Goal: Information Seeking & Learning: Check status

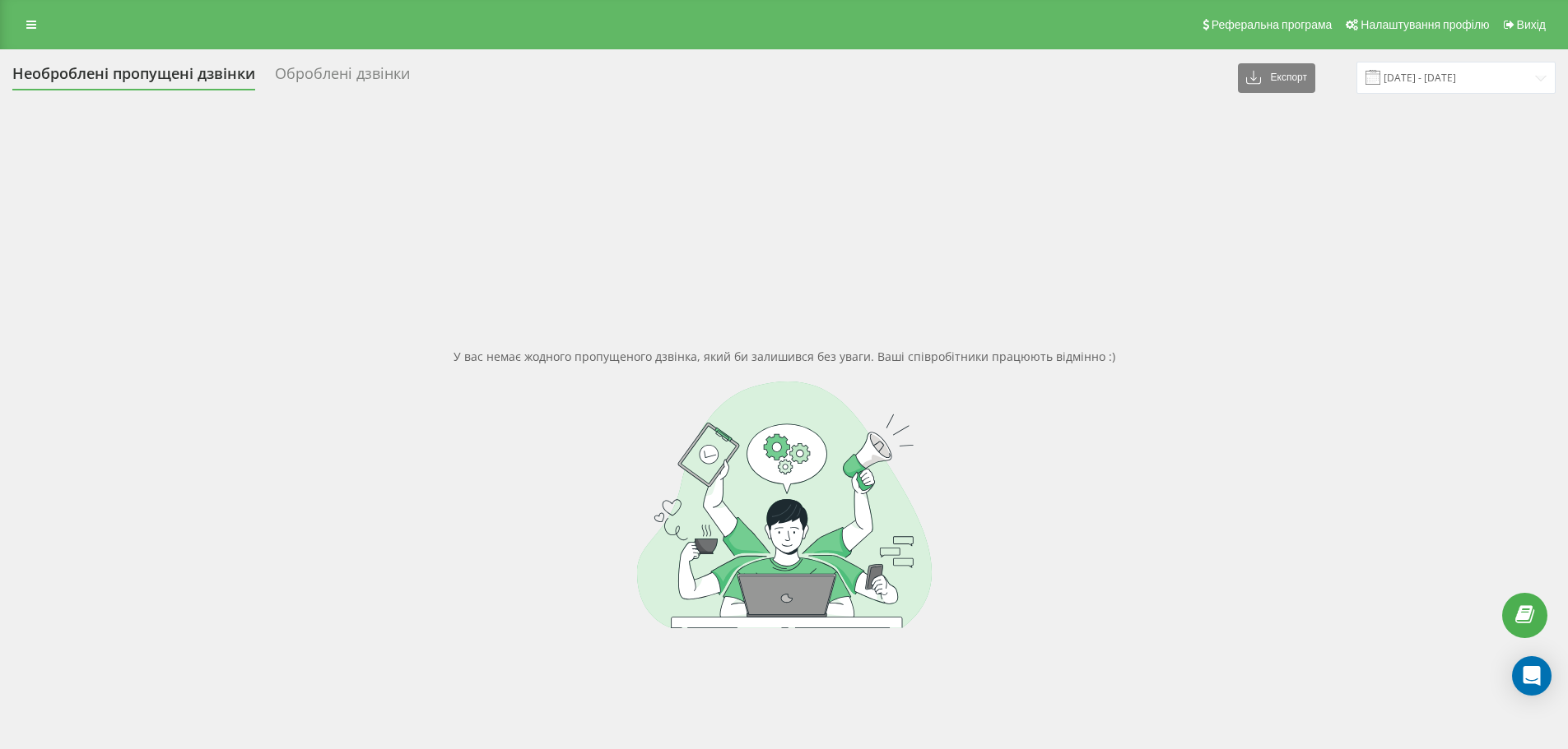
drag, startPoint x: 168, startPoint y: 371, endPoint x: 296, endPoint y: 54, distance: 341.9
click at [170, 367] on div "У вас немає жодного пропущеного дзвінка, який би залишився без уваги. Ваші спів…" at bounding box center [784, 487] width 1543 height 749
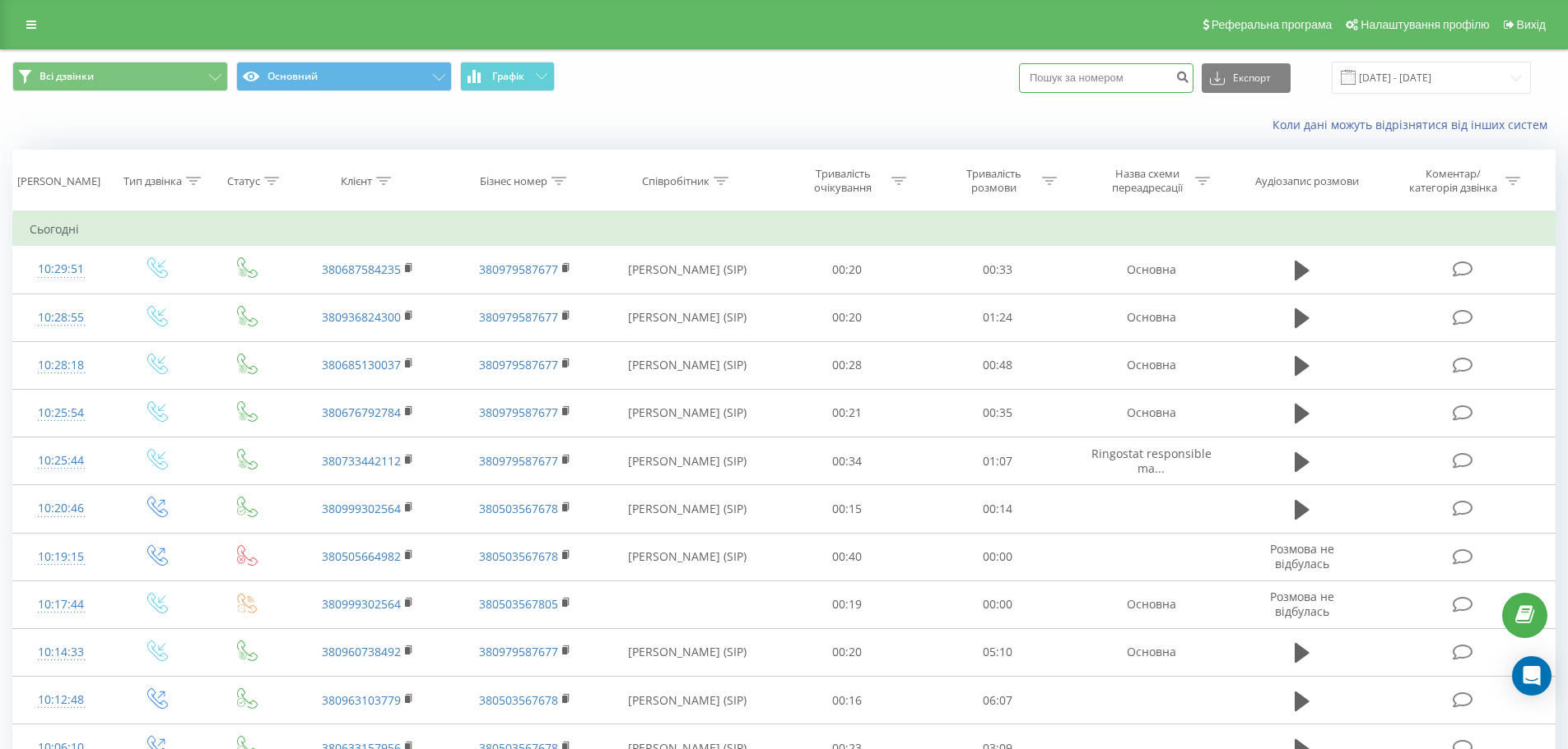
click at [1108, 77] on input at bounding box center [1105, 78] width 174 height 30
paste input "[PHONE_NUMBER]"
type input "[PHONE_NUMBER]"
drag, startPoint x: 1153, startPoint y: 76, endPoint x: 666, endPoint y: 65, distance: 487.1
click at [609, 69] on div "Всі дзвінки Основний Графік [PHONE_NUMBER] Експорт .csv .xls .xlsx [DATE] - [DA…" at bounding box center [784, 77] width 1543 height 32
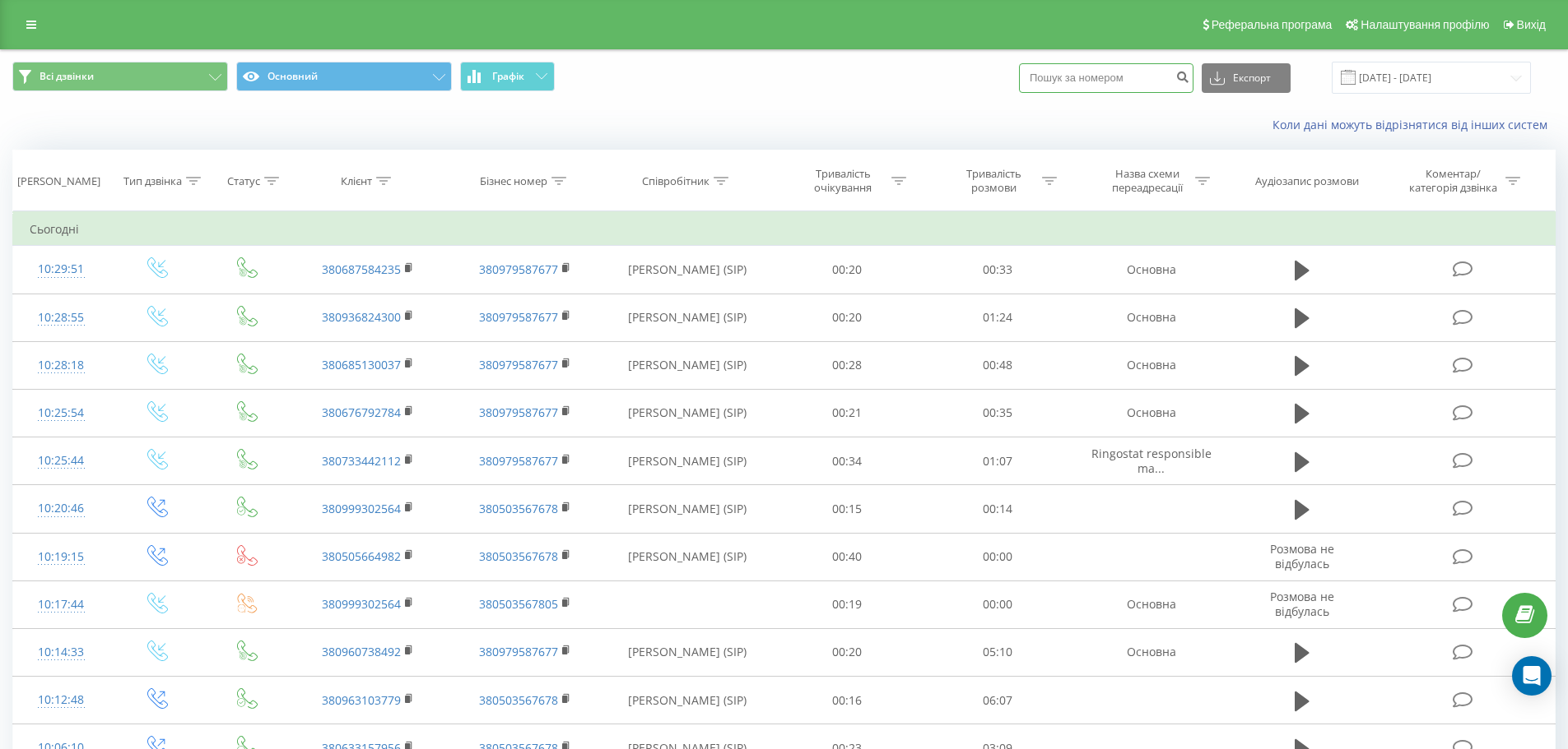
click at [1089, 84] on input at bounding box center [1105, 78] width 174 height 30
paste input "380964368535"
type input "380964368535"
click at [1189, 77] on icon "submit" at bounding box center [1182, 75] width 14 height 10
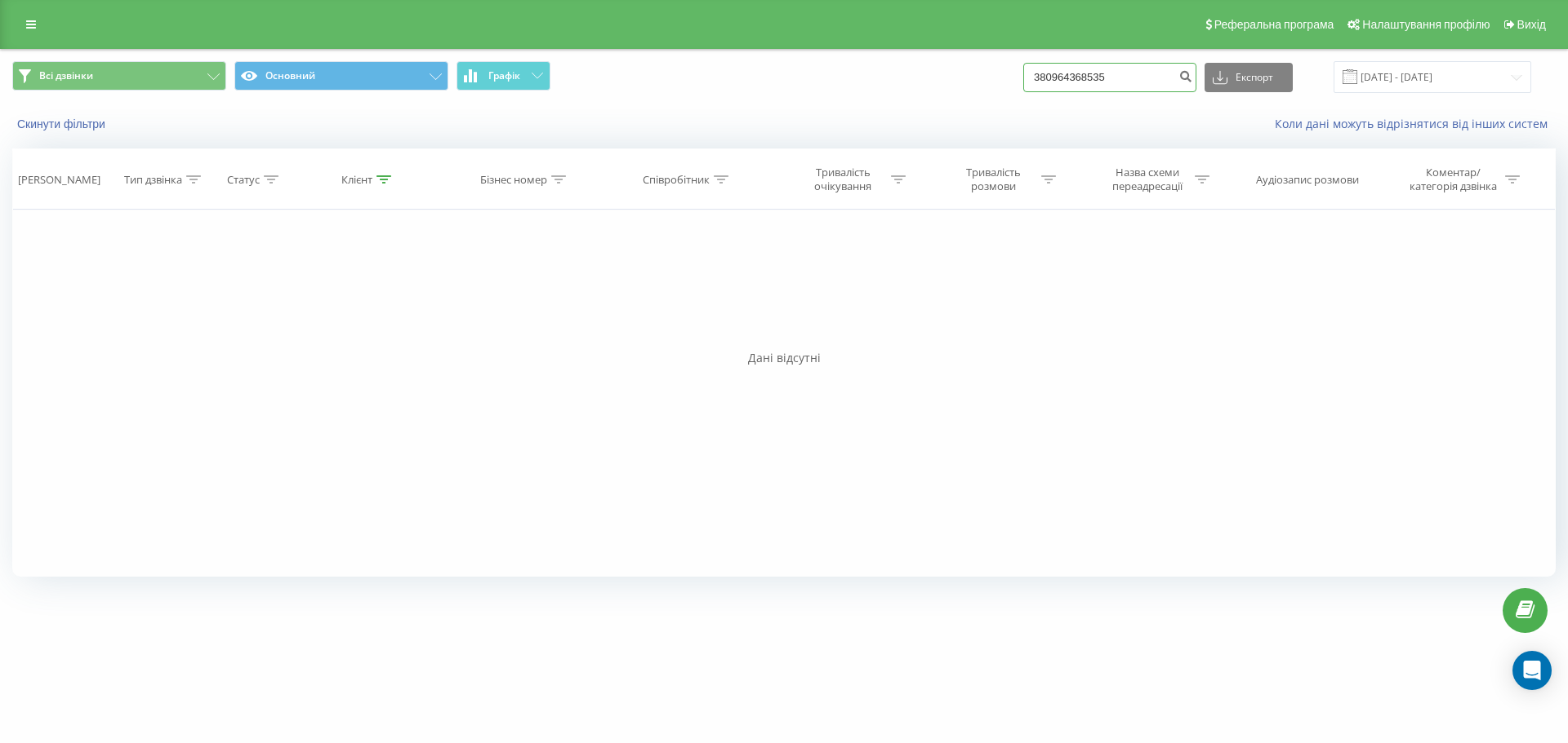
drag, startPoint x: 905, startPoint y: 69, endPoint x: 794, endPoint y: 64, distance: 111.1
click at [791, 65] on div "Всі дзвінки Основний Графік 380964368535 Експорт .csv .xls .xlsx 23.06.2025 - 2…" at bounding box center [784, 76] width 1543 height 31
paste input "380676224595"
type input "380676224595"
click at [1196, 82] on button "submit" at bounding box center [1184, 77] width 22 height 30
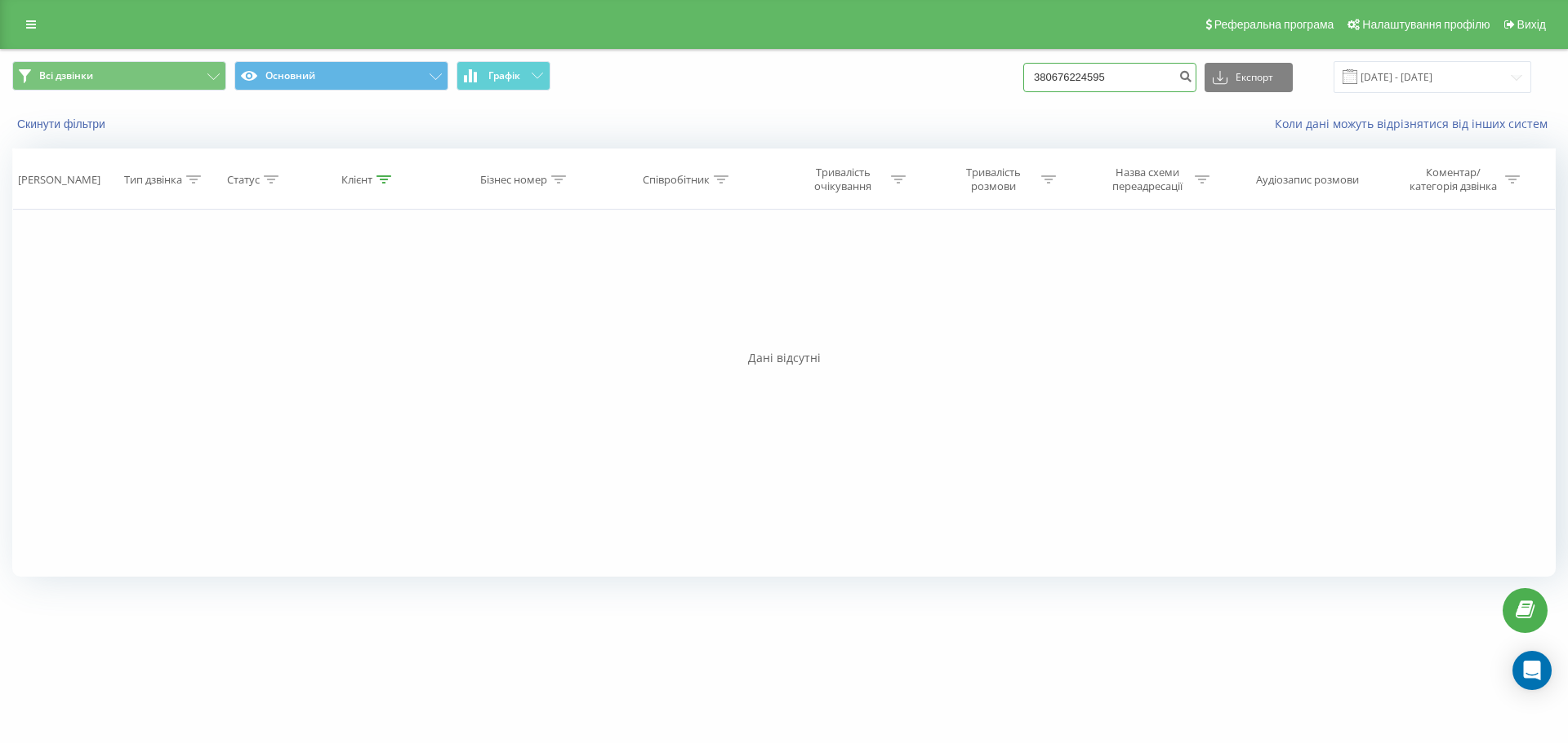
drag, startPoint x: 1179, startPoint y: 79, endPoint x: 1041, endPoint y: 72, distance: 138.2
click at [1041, 73] on input "380676224595" at bounding box center [1109, 77] width 173 height 30
drag, startPoint x: 31, startPoint y: 12, endPoint x: 3, endPoint y: 23, distance: 30.1
click at [27, 12] on div "Реферальна програма Налаштування профілю Вихід" at bounding box center [784, 24] width 1568 height 49
click at [4, 23] on div "Реферальна програма Налаштування профілю Вихід" at bounding box center [784, 24] width 1568 height 49
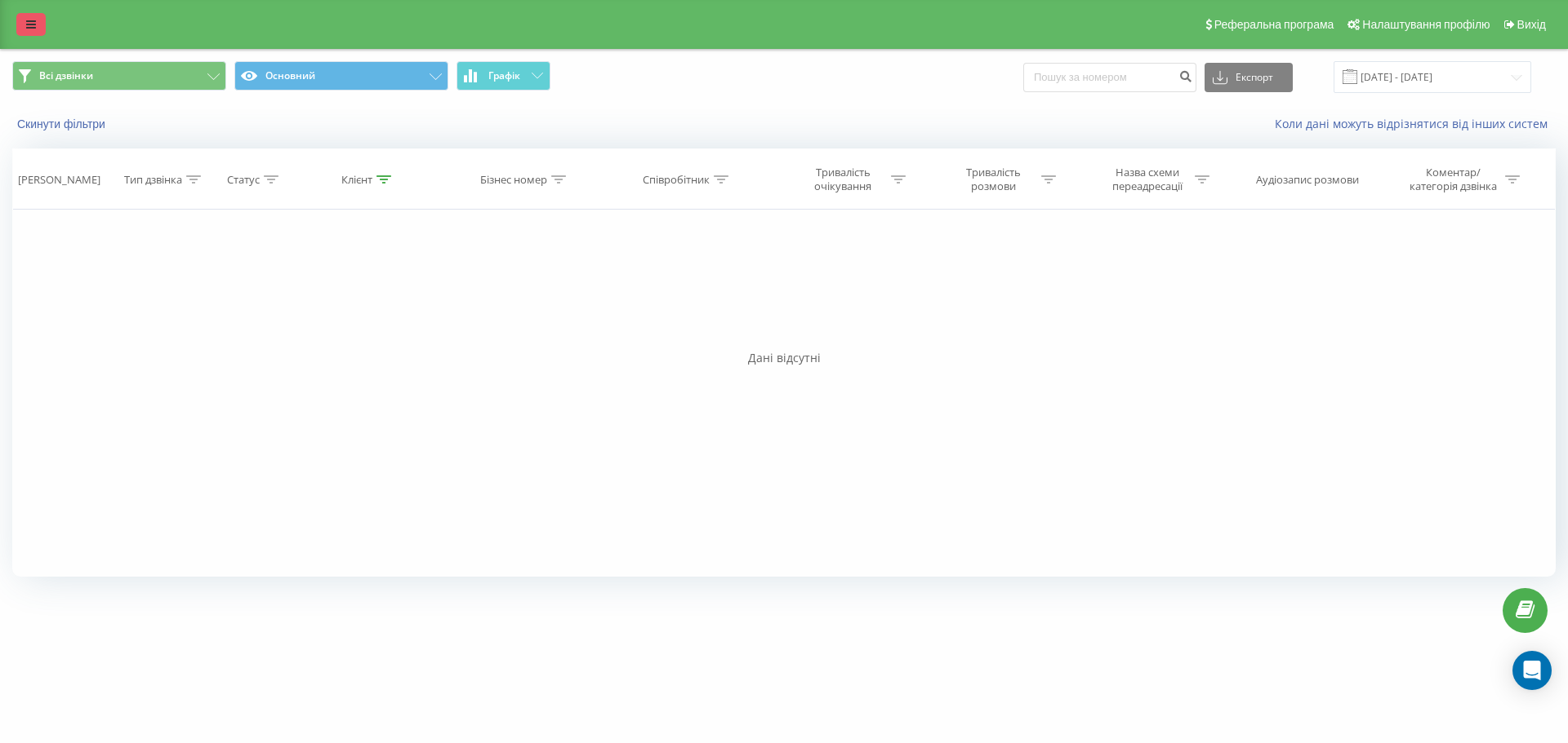
click at [33, 23] on icon at bounding box center [31, 25] width 10 height 11
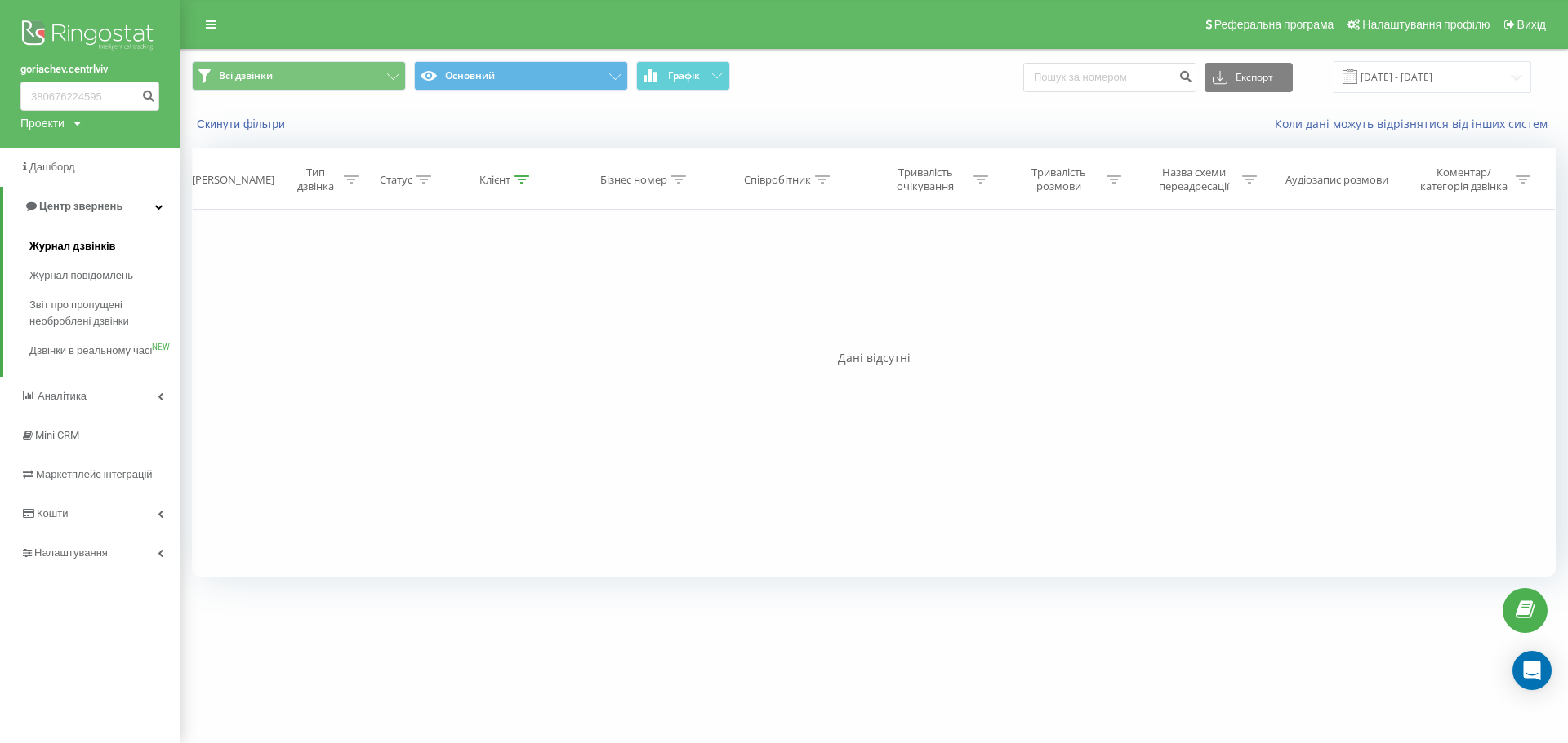
click at [81, 257] on link "Журнал дзвінків" at bounding box center [104, 246] width 150 height 30
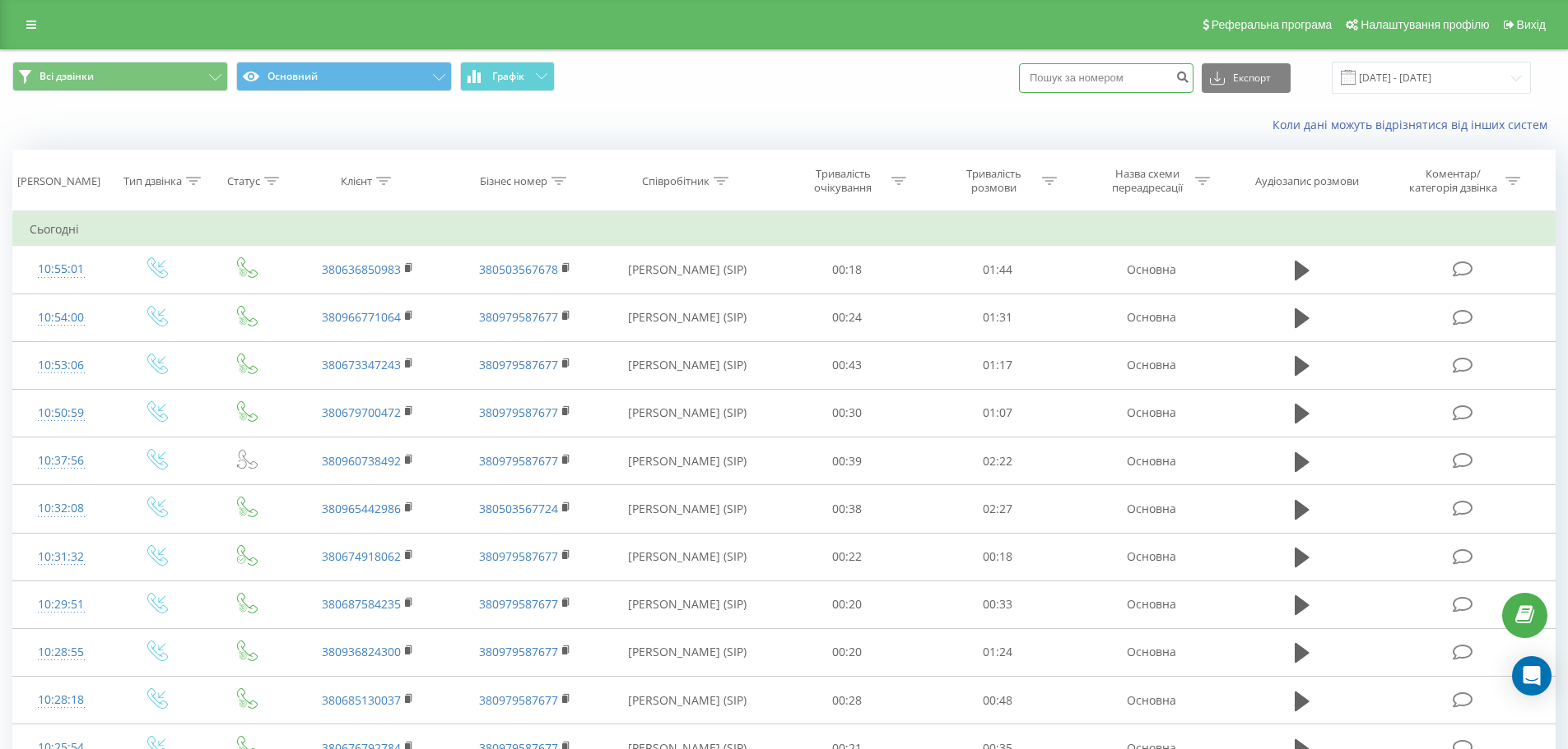
drag, startPoint x: 1056, startPoint y: 68, endPoint x: 1071, endPoint y: 84, distance: 21.9
click at [1057, 69] on input at bounding box center [1105, 78] width 174 height 30
paste input "380674950173"
type input "380674950173"
click at [1189, 80] on icon "submit" at bounding box center [1182, 75] width 14 height 10
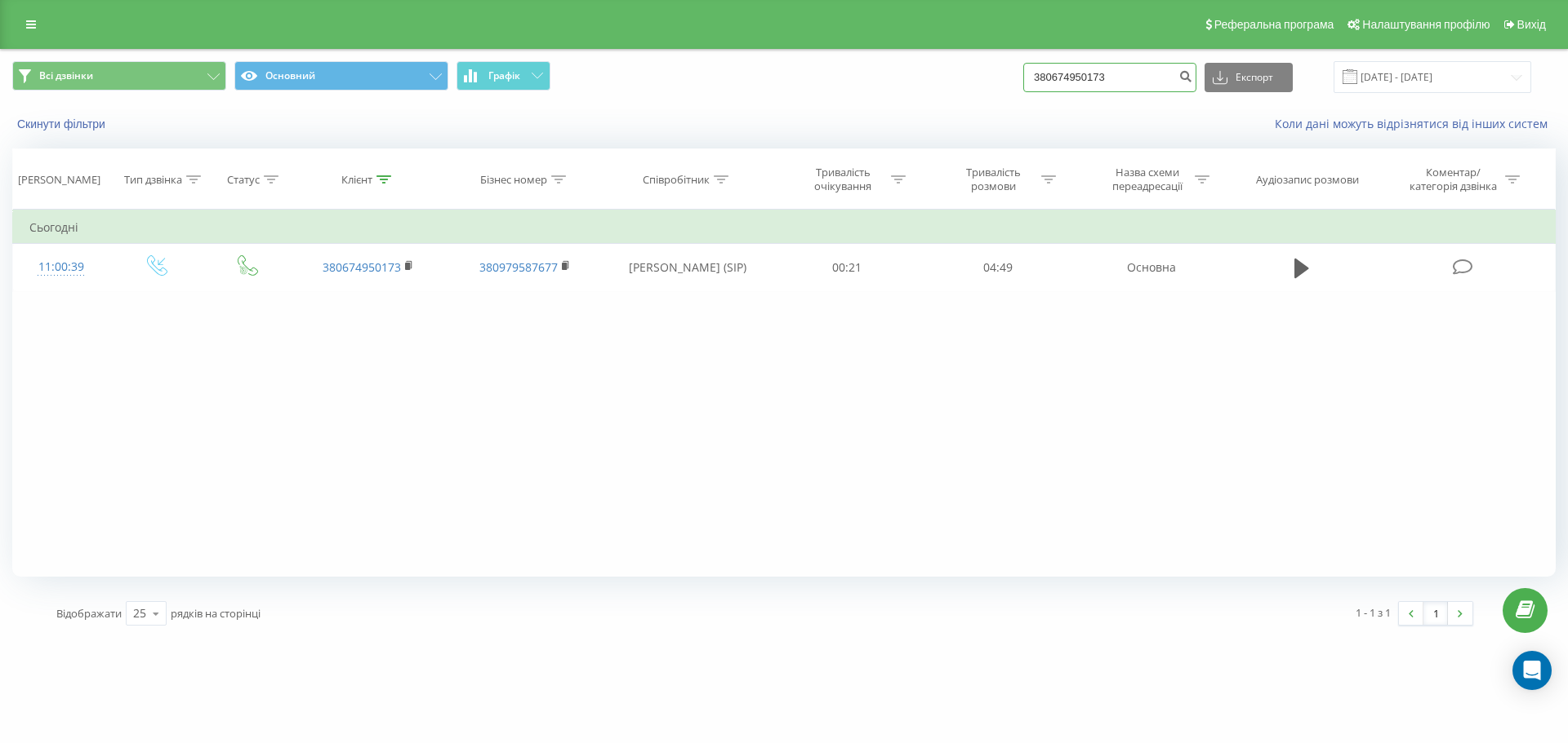
click at [1062, 77] on input "380674950173" at bounding box center [1109, 77] width 173 height 30
type input "0674950173"
drag, startPoint x: 1157, startPoint y: 84, endPoint x: 735, endPoint y: 88, distance: 422.0
click at [735, 88] on div "Всі дзвінки Основний Графік 0674950173 Експорт .csv .xls .xlsx 23.06.2025 - 23.…" at bounding box center [784, 76] width 1543 height 31
click at [443, 360] on div "Фільтрувати за умовою Дорівнює Введіть значення Скасувати OK Фільтрувати за умо…" at bounding box center [784, 393] width 1543 height 367
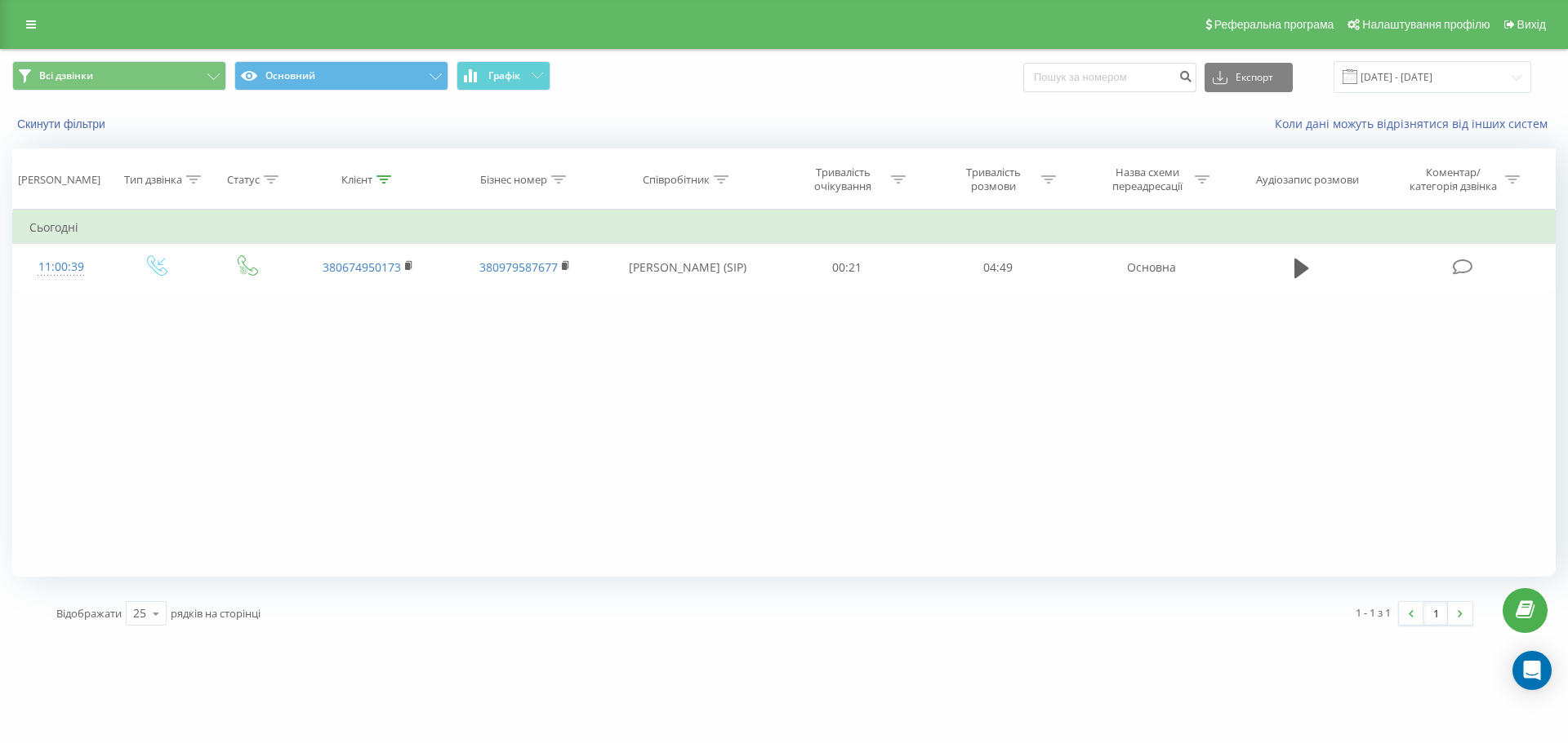
drag, startPoint x: 1089, startPoint y: 114, endPoint x: 1110, endPoint y: 93, distance: 29.7
click at [1089, 114] on div "Скинути фільтри Коли дані можуть відрізнятися вiд інших систем" at bounding box center [784, 124] width 1566 height 39
click at [1098, 72] on input at bounding box center [1109, 77] width 173 height 30
paste input "380(67)495-01-73"
drag, startPoint x: 1169, startPoint y: 99, endPoint x: 1160, endPoint y: 84, distance: 17.5
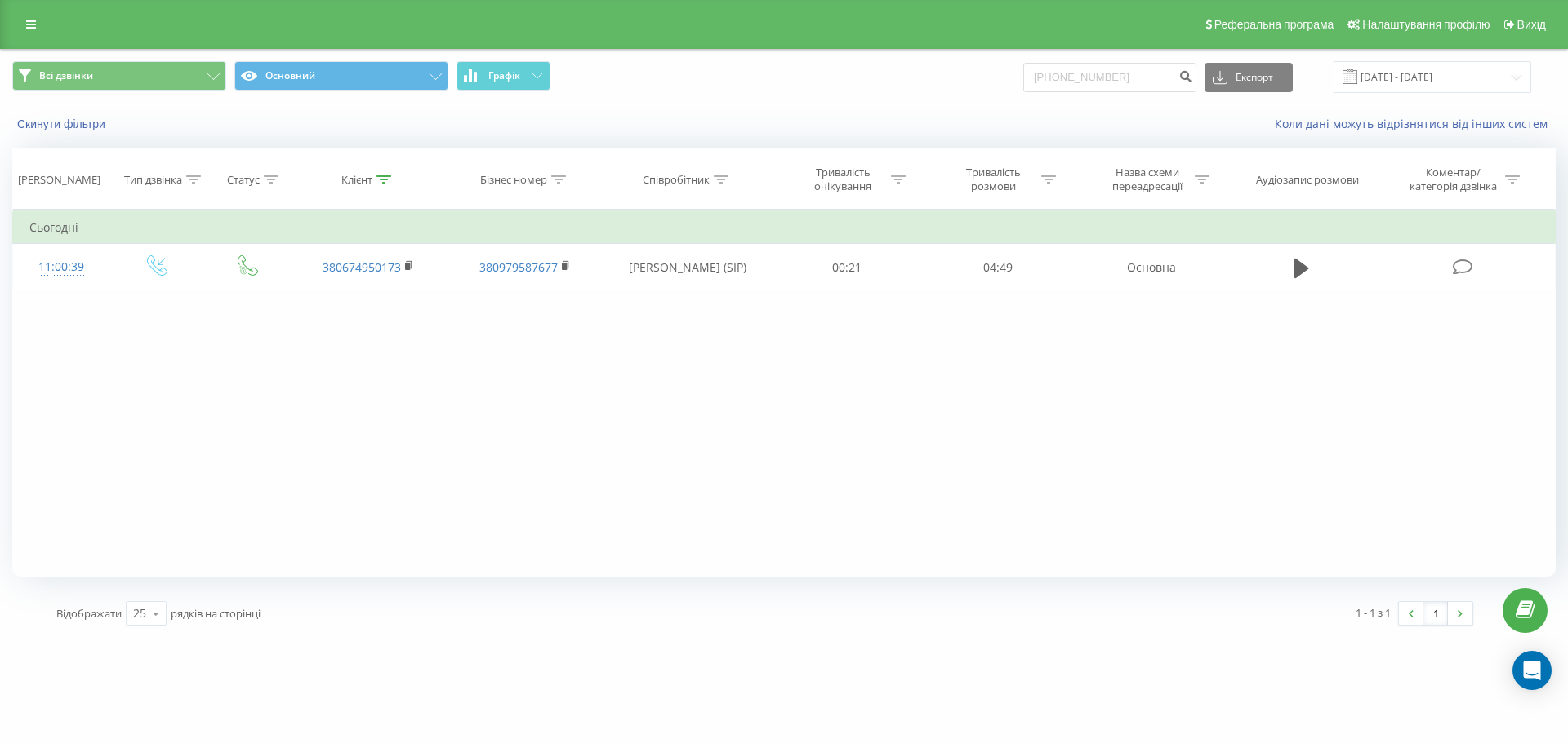
click at [1168, 96] on div "Всі дзвінки Основний Графік 380(67)495-01-73 Експорт .csv .xls .xlsx 23.06.2025…" at bounding box center [784, 76] width 1566 height 54
drag, startPoint x: 1160, startPoint y: 84, endPoint x: 846, endPoint y: 61, distance: 314.8
click at [847, 61] on div "Всі дзвінки Основний Графік 380(67)495-01-73 Експорт .csv .xls .xlsx 23.06.2025…" at bounding box center [784, 76] width 1543 height 31
paste input "6749501"
type input "380674950173"
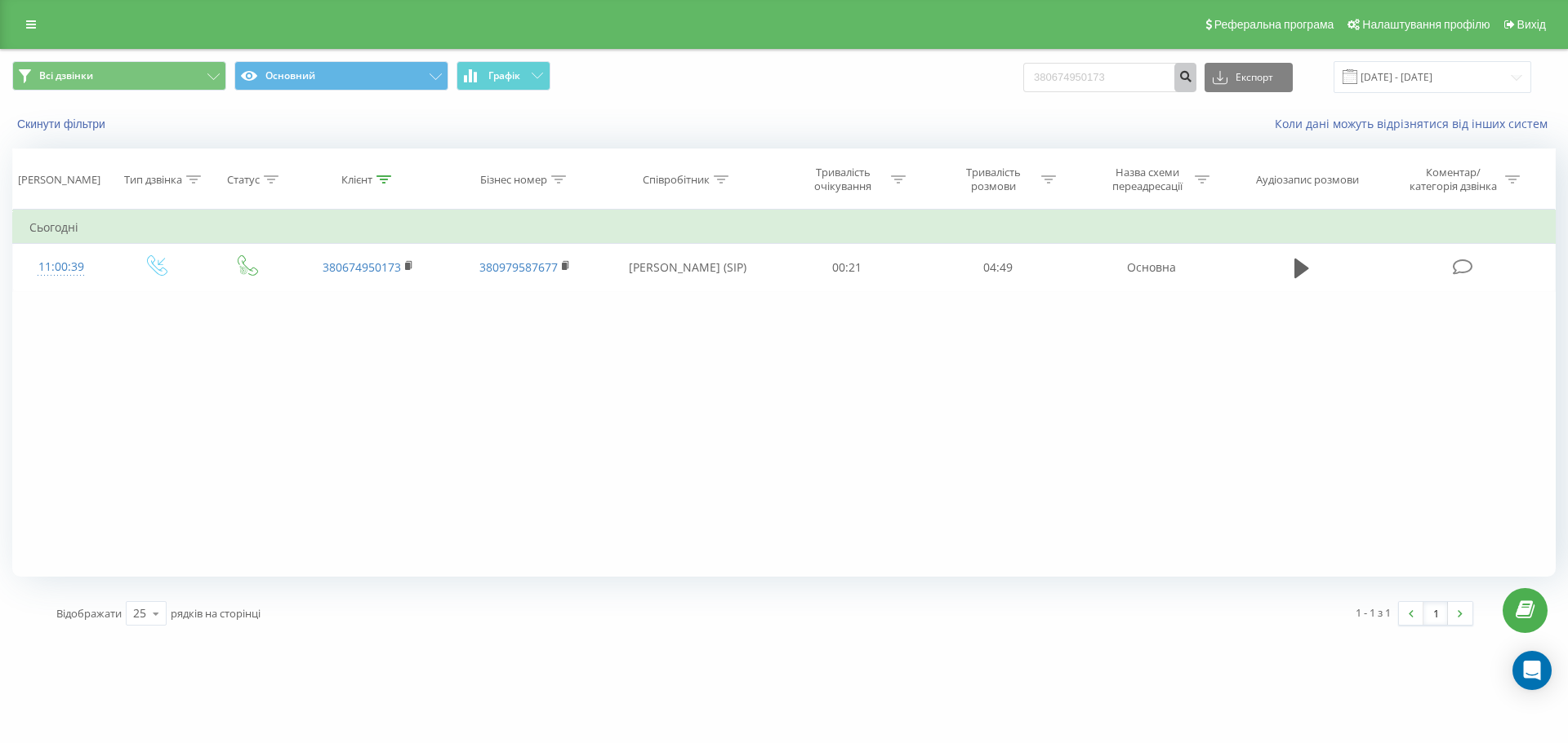
click at [1192, 79] on icon "submit" at bounding box center [1185, 74] width 14 height 10
drag, startPoint x: 1181, startPoint y: 80, endPoint x: 641, endPoint y: 44, distance: 541.2
click at [641, 44] on div "Реферальна програма Налаштування профілю Вихід Всі дзвінки Основний Графік 3806…" at bounding box center [784, 319] width 1568 height 638
click at [38, 31] on link at bounding box center [31, 25] width 30 height 23
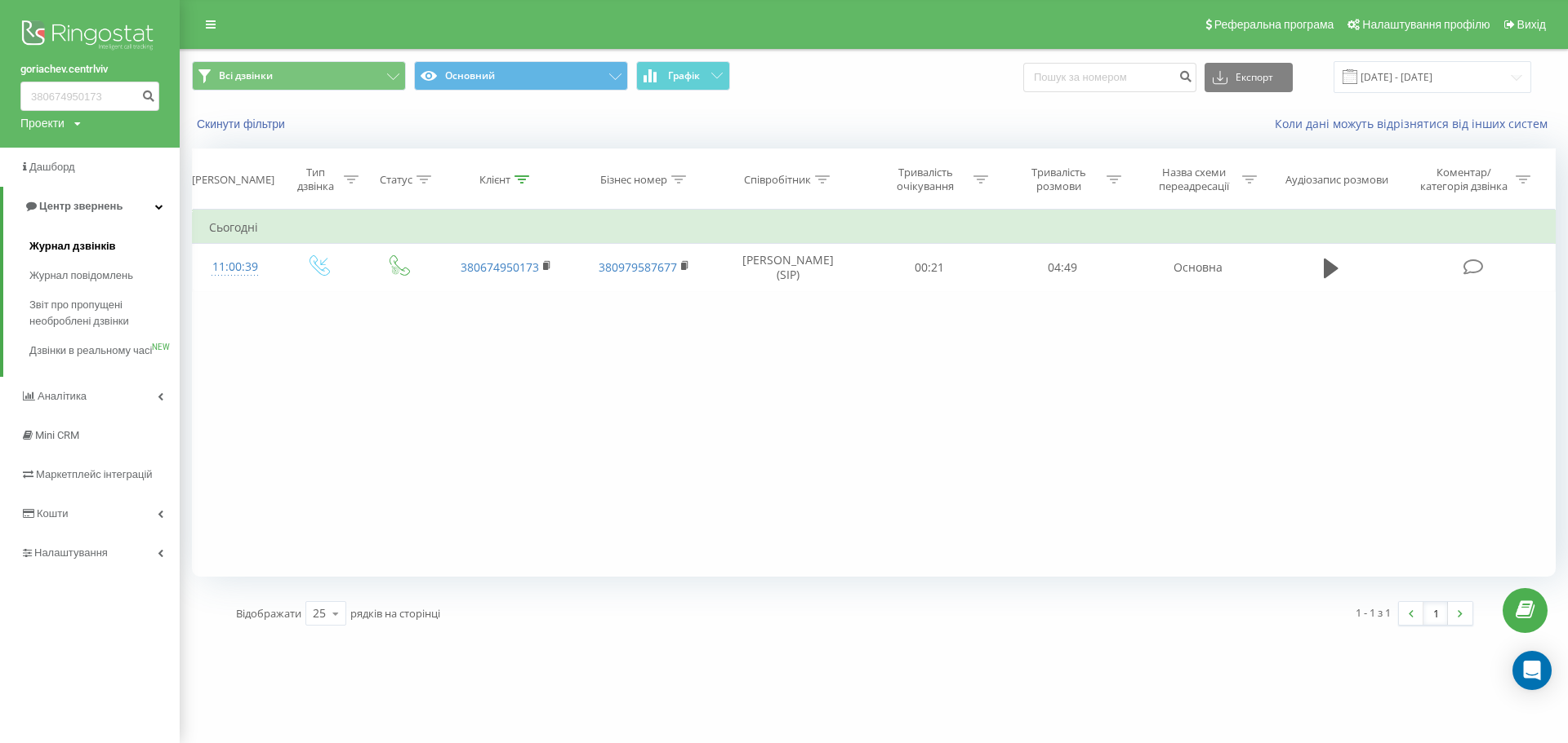
click at [94, 238] on link "Журнал дзвінків" at bounding box center [104, 246] width 150 height 30
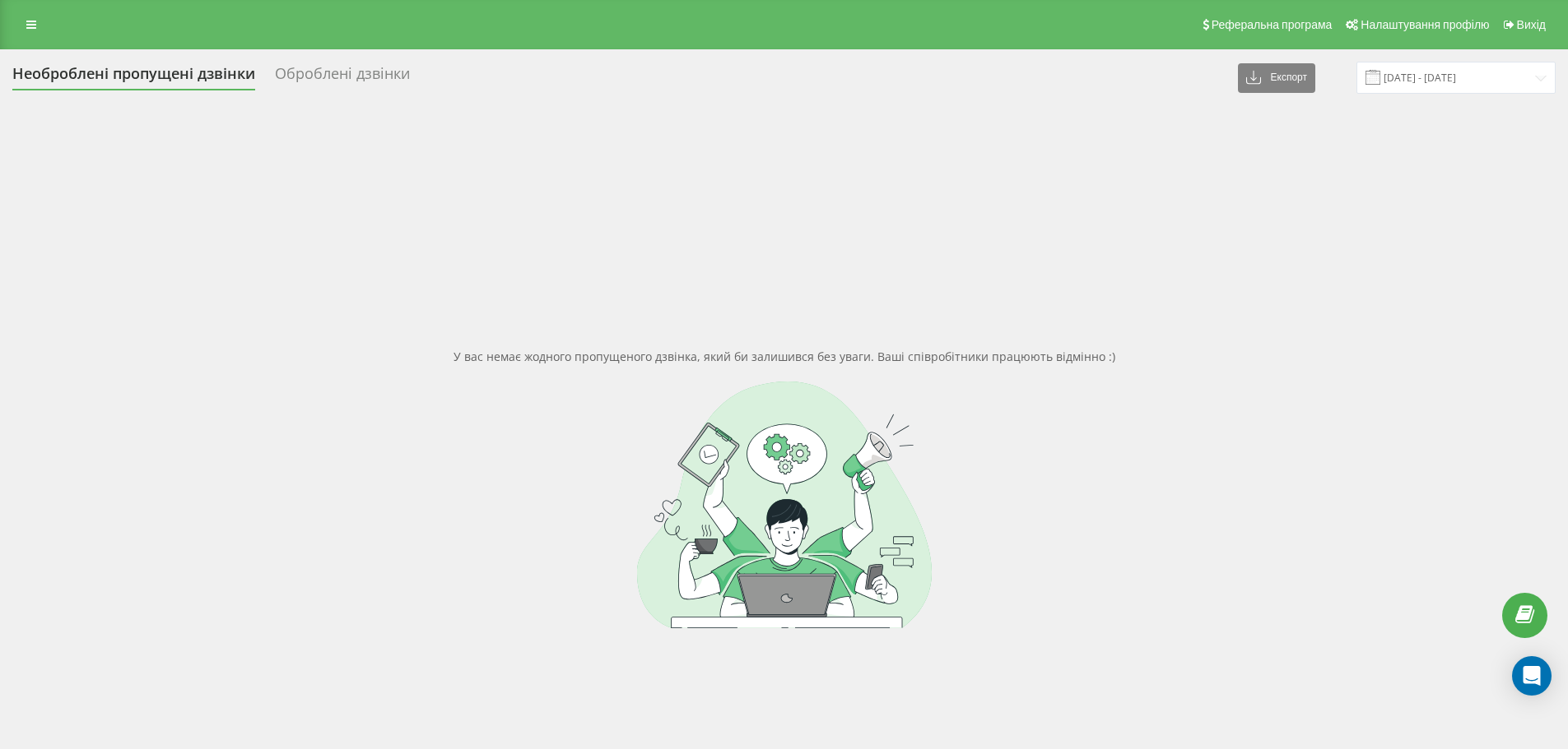
click at [685, 700] on div "У вас немає жодного пропущеного дзвінка, який би залишився без уваги. Ваші спів…" at bounding box center [784, 487] width 1543 height 749
drag, startPoint x: 135, startPoint y: 289, endPoint x: 152, endPoint y: 254, distance: 38.9
click at [135, 289] on div "У вас немає жодного пропущеного дзвінка, який би залишився без уваги. Ваші спів…" at bounding box center [784, 487] width 1543 height 749
